Goal: Information Seeking & Learning: Learn about a topic

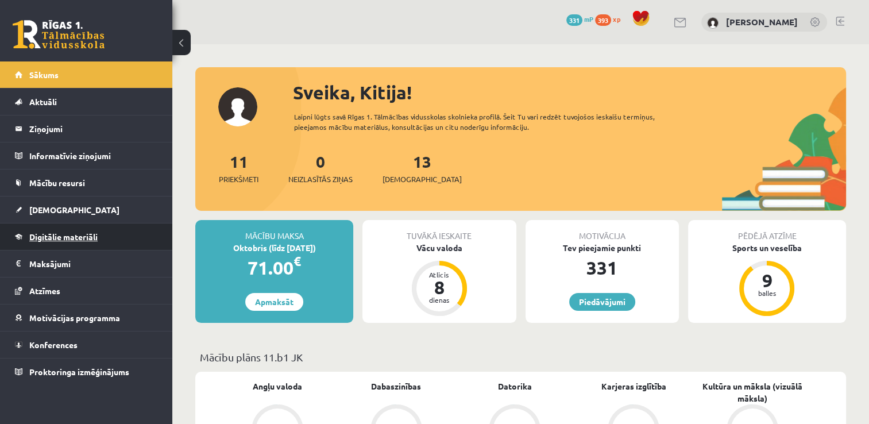
click at [87, 235] on span "Digitālie materiāli" at bounding box center [63, 236] width 68 height 10
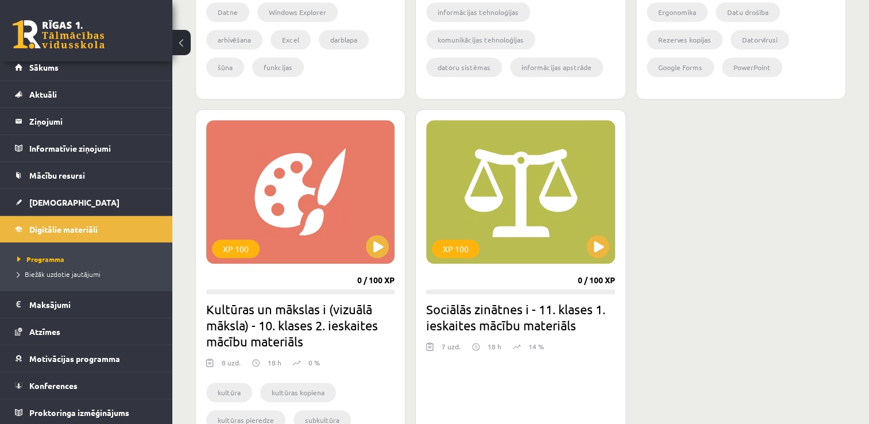
scroll to position [965, 0]
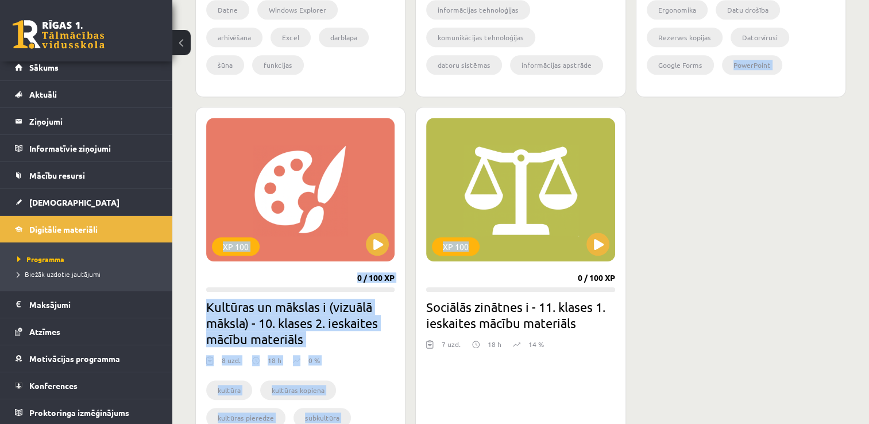
drag, startPoint x: 474, startPoint y: 151, endPoint x: 731, endPoint y: 63, distance: 271.4
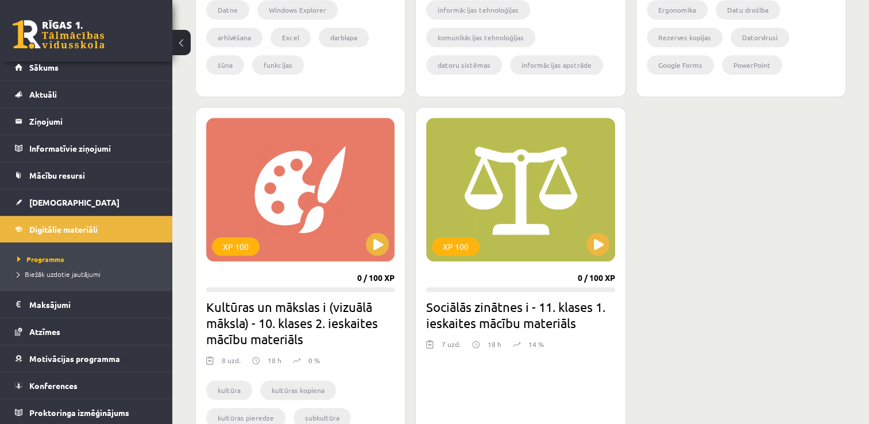
drag, startPoint x: 837, startPoint y: 155, endPoint x: 870, endPoint y: 196, distance: 52.4
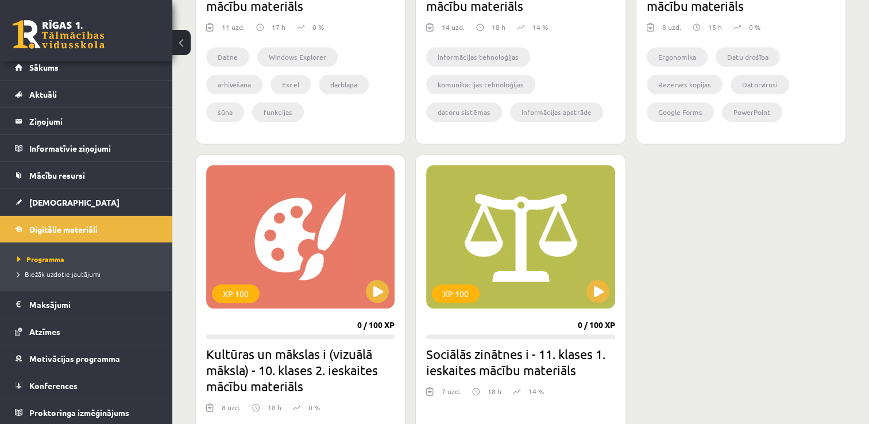
scroll to position [913, 0]
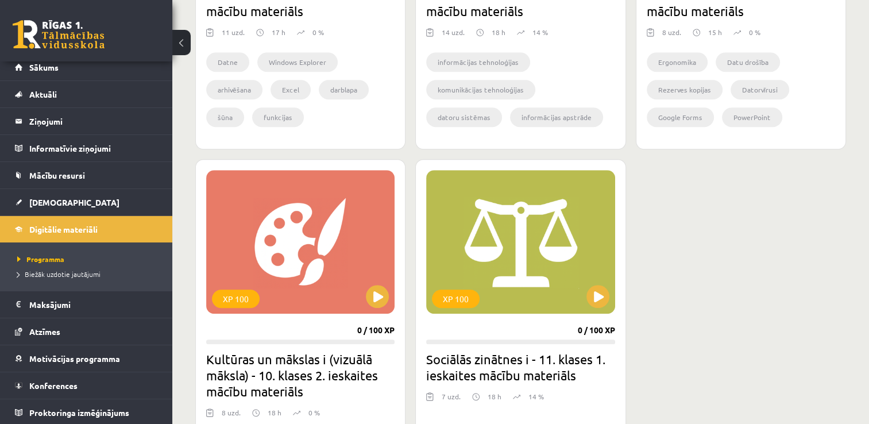
drag, startPoint x: 762, startPoint y: 295, endPoint x: 750, endPoint y: 300, distance: 12.6
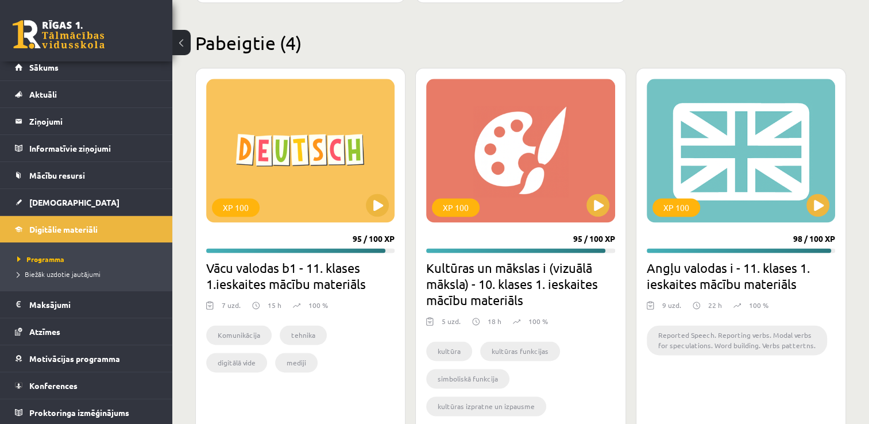
scroll to position [1548, 0]
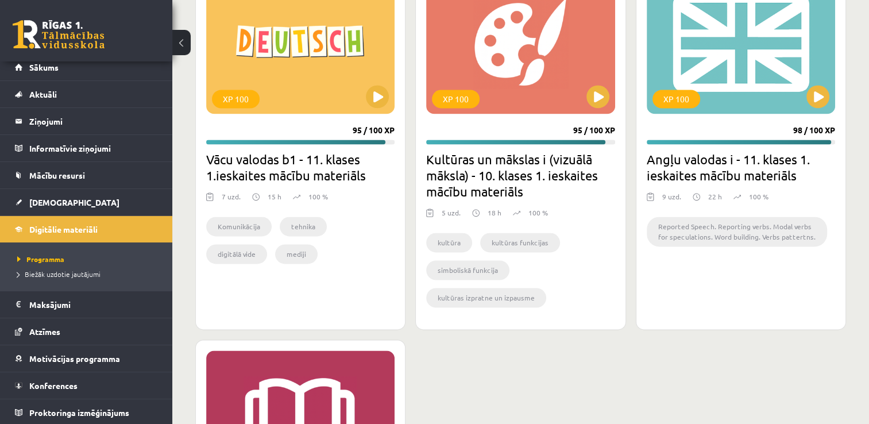
click at [289, 405] on div "XP 100" at bounding box center [300, 422] width 188 height 144
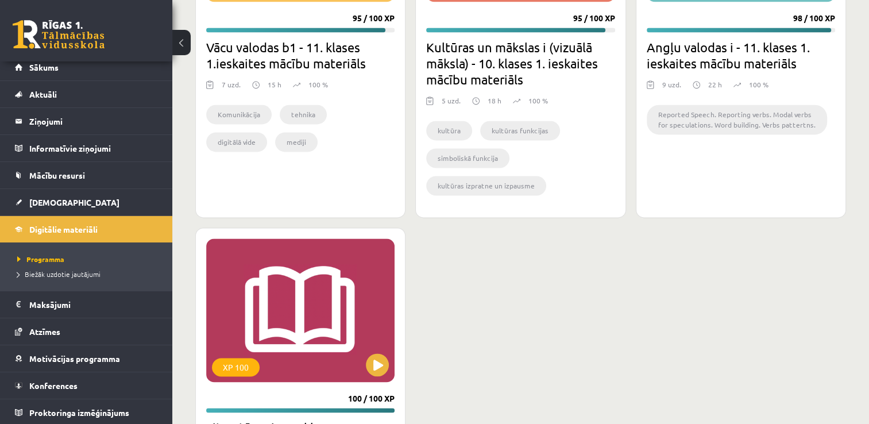
scroll to position [1759, 0]
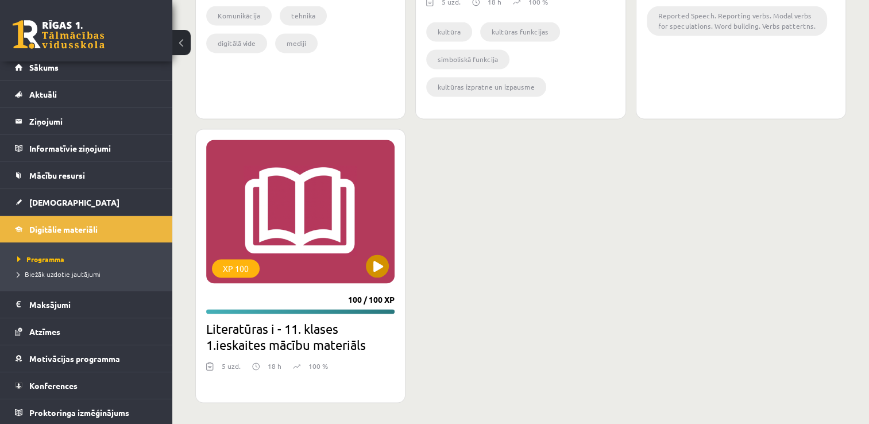
click at [385, 275] on div "XP 100" at bounding box center [300, 212] width 188 height 144
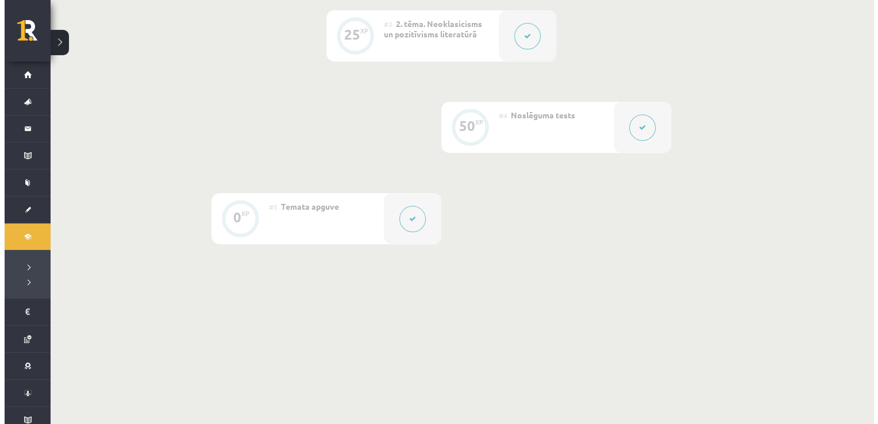
scroll to position [486, 0]
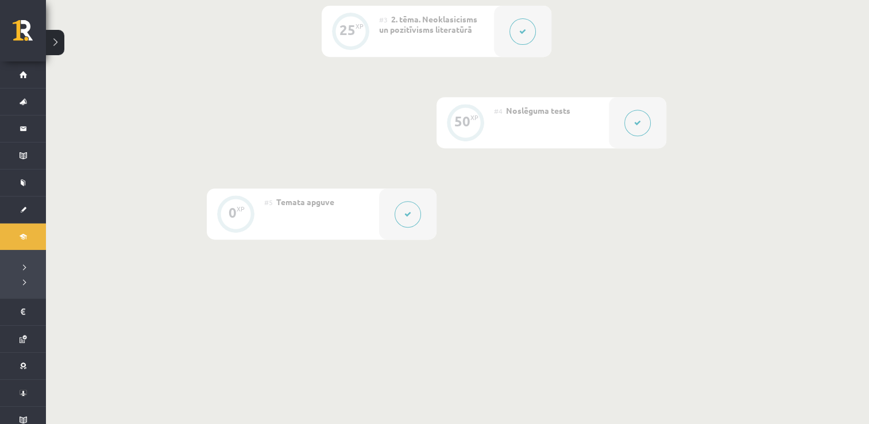
click at [406, 218] on button at bounding box center [408, 214] width 26 height 26
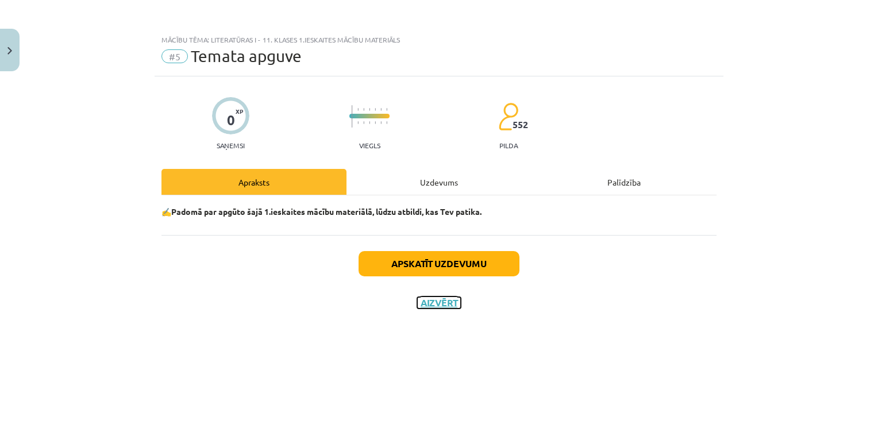
click at [441, 307] on button "Aizvērt" at bounding box center [439, 302] width 44 height 11
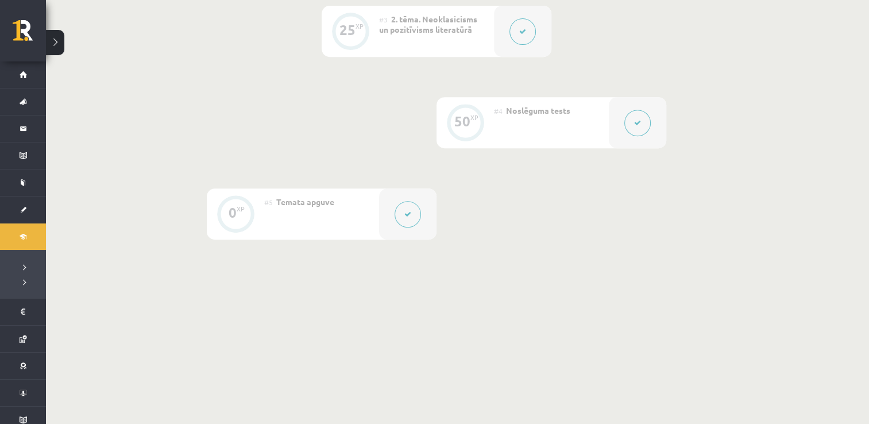
click at [526, 33] on icon at bounding box center [522, 31] width 7 height 7
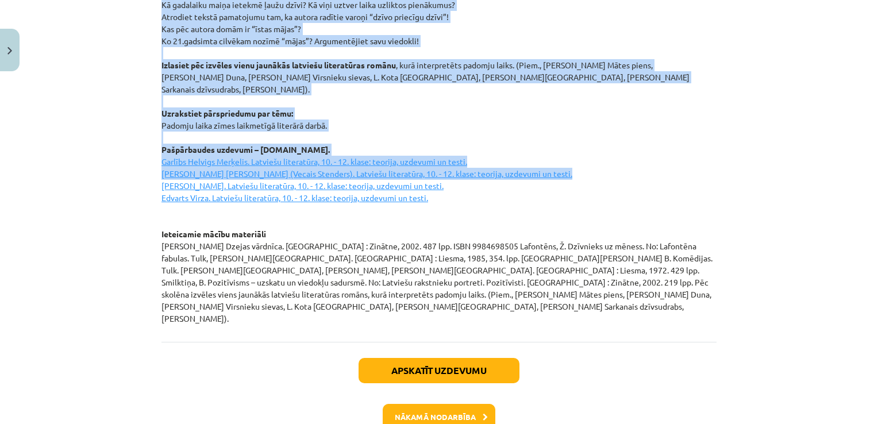
scroll to position [1604, 0]
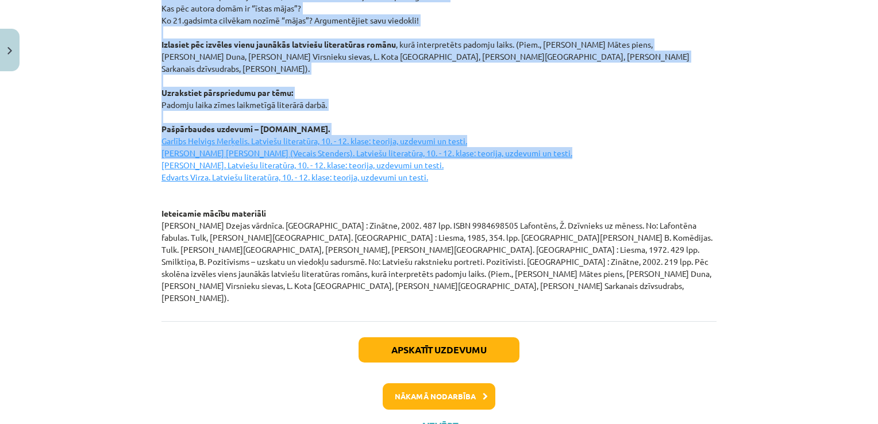
drag, startPoint x: 630, startPoint y: 218, endPoint x: 600, endPoint y: 432, distance: 216.4
